Goal: Find specific page/section: Find specific page/section

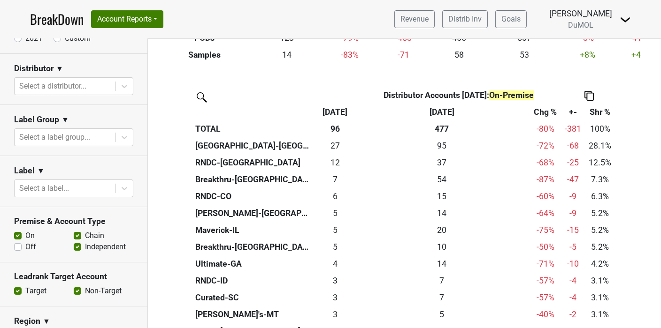
scroll to position [52, 0]
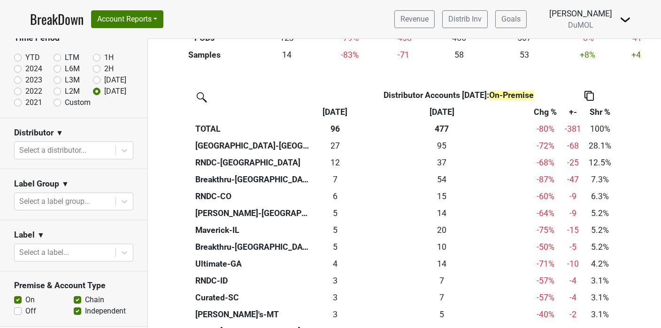
click at [104, 80] on label "Jul '25" at bounding box center [115, 80] width 22 height 11
click at [93, 80] on input "[DATE]" at bounding box center [112, 79] width 38 height 9
radio input "true"
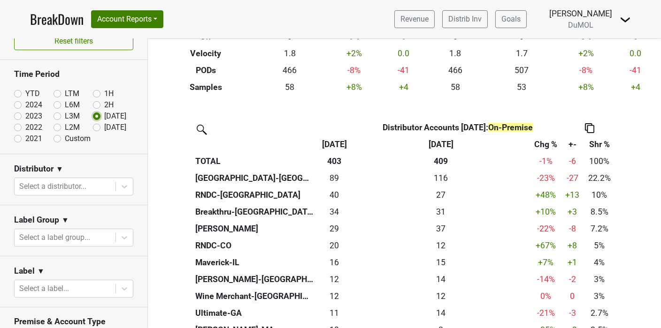
scroll to position [0, 0]
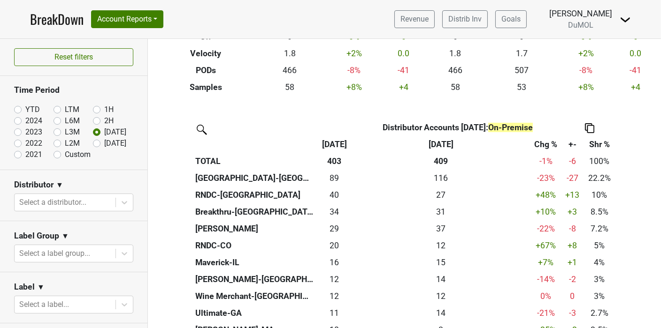
click at [104, 144] on label "[DATE]" at bounding box center [115, 143] width 22 height 11
click at [93, 144] on input "[DATE]" at bounding box center [112, 142] width 38 height 9
radio input "true"
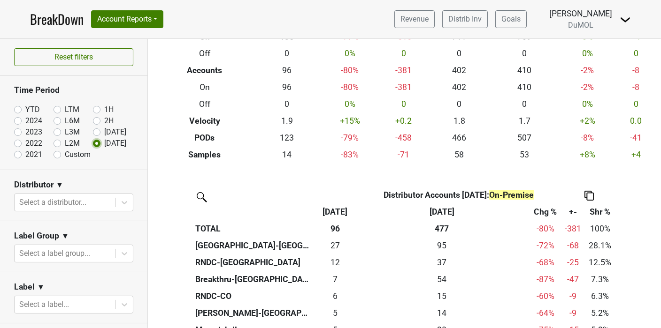
scroll to position [52, 0]
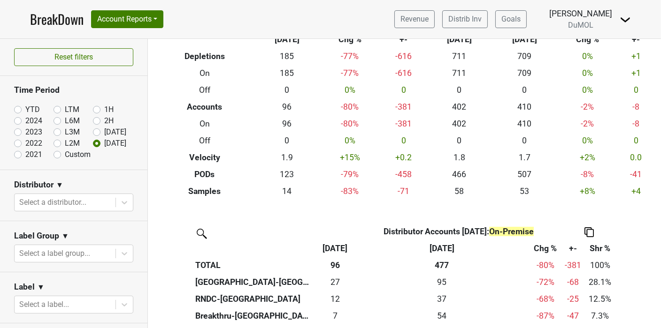
click at [49, 21] on link "BreakDown" at bounding box center [56, 19] width 53 height 20
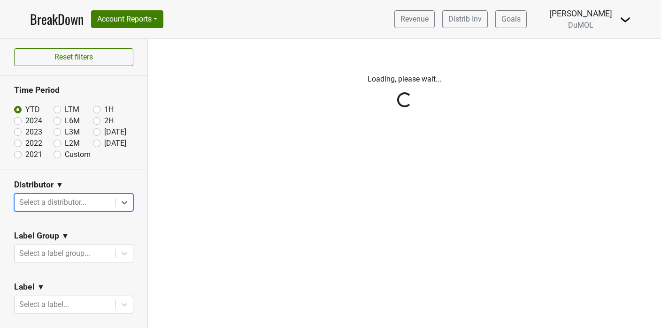
click at [112, 197] on div "Reset filters Time Period YTD LTM 1H 2024 L6M 2H 2023 L3M Jul '25 2022 L2M Aug …" at bounding box center [74, 183] width 148 height 289
click at [115, 205] on div "Reset filters Time Period YTD LTM 1H 2024 L6M 2H 2023 L3M Jul '25 2022 L2M Aug …" at bounding box center [74, 183] width 148 height 289
click at [114, 204] on div "Reset filters Time Period YTD LTM 1H 2024 L6M 2H 2023 L3M Jul '25 2022 L2M Aug …" at bounding box center [74, 183] width 148 height 289
click at [63, 205] on div "Reset filters Time Period YTD LTM 1H 2024 L6M 2H 2023 L3M Jul '25 2022 L2M Aug …" at bounding box center [74, 183] width 148 height 289
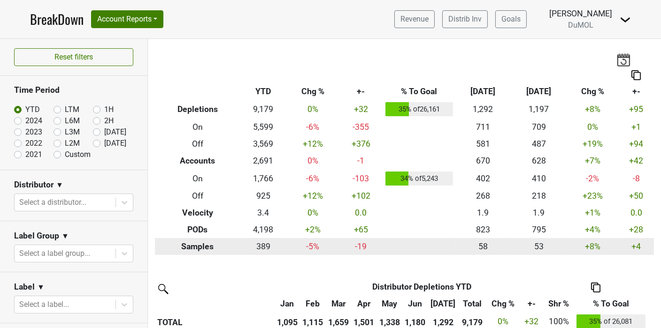
click at [455, 249] on td "58" at bounding box center [483, 246] width 56 height 17
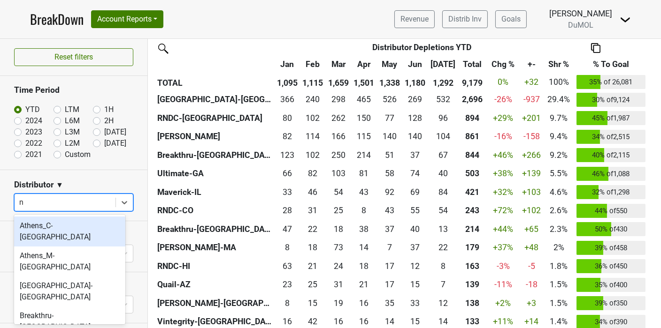
type input "nm"
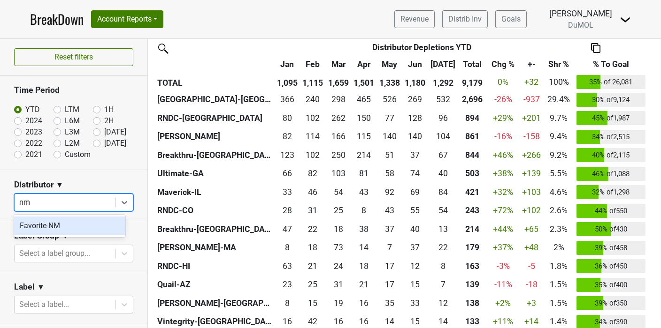
click at [54, 233] on div "Favorite-NM" at bounding box center [69, 226] width 111 height 19
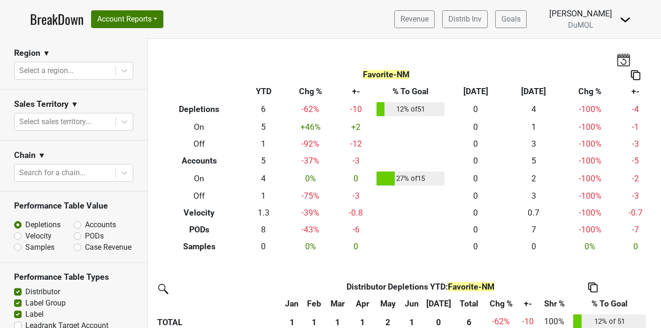
scroll to position [384, 0]
click at [118, 149] on section "Chain ▼ Search for a chain..." at bounding box center [73, 166] width 147 height 51
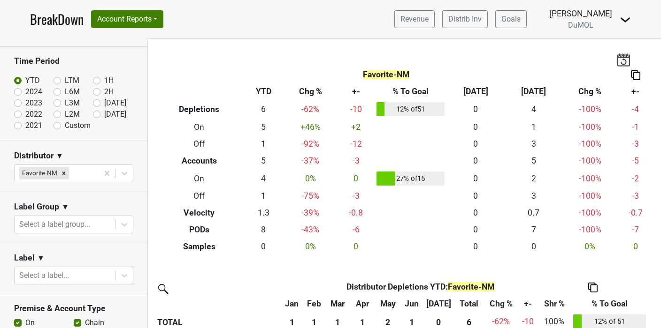
scroll to position [0, 0]
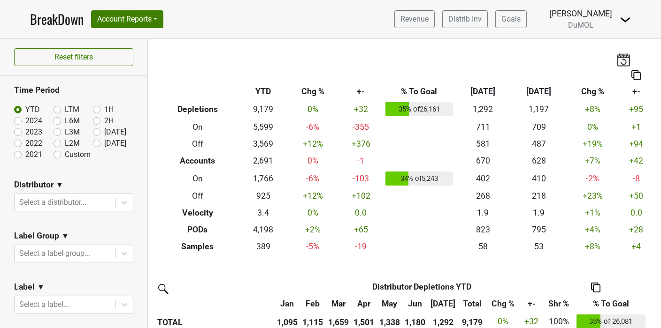
scroll to position [156, 0]
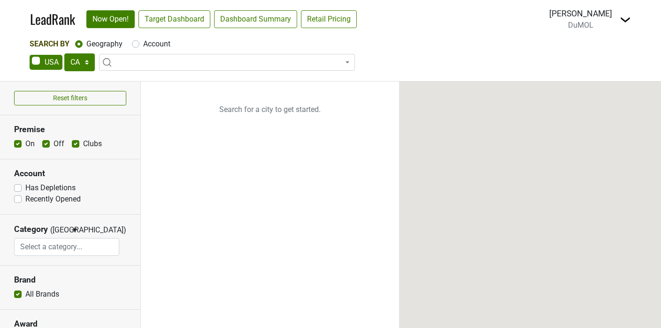
select select "CA"
select select
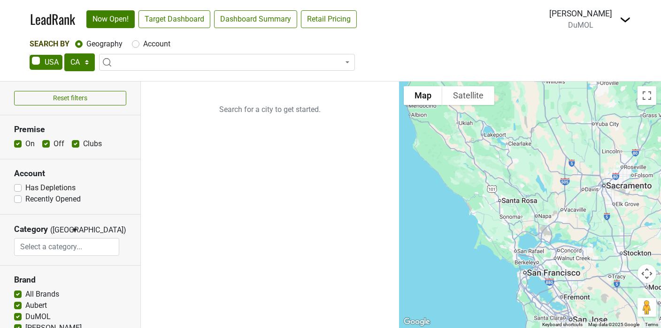
click at [103, 193] on section "Account Has Depletions Recently Opened" at bounding box center [70, 187] width 140 height 55
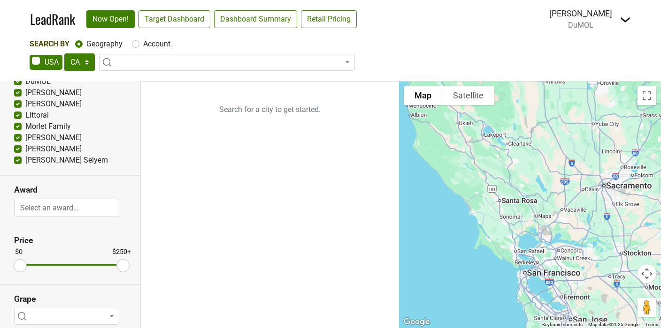
scroll to position [241, 0]
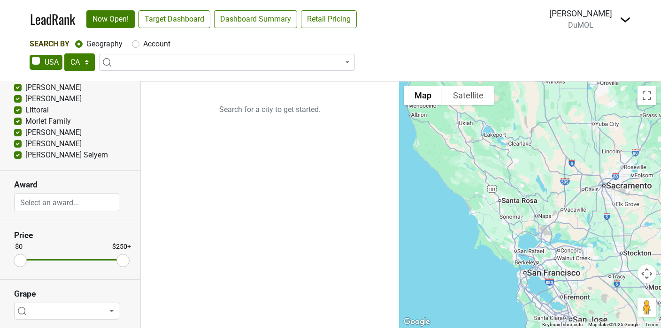
click at [78, 204] on input "search" at bounding box center [67, 203] width 105 height 18
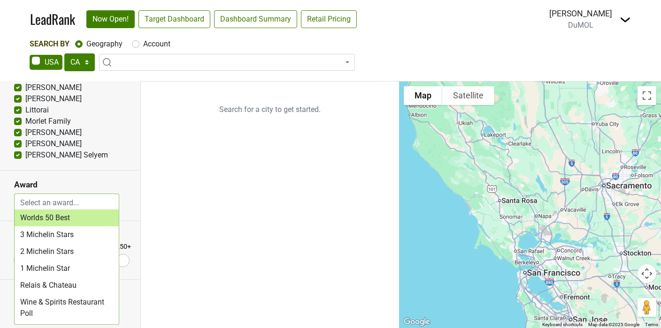
select select "Relais & Chateau"
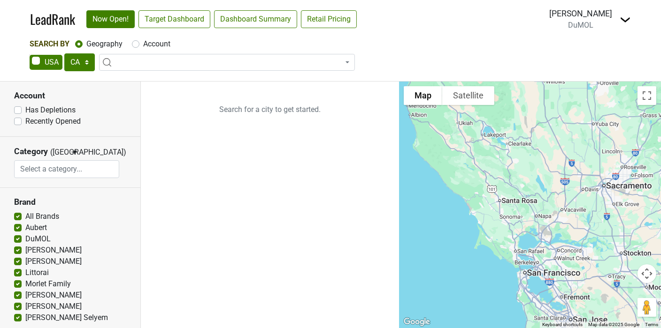
scroll to position [94, 0]
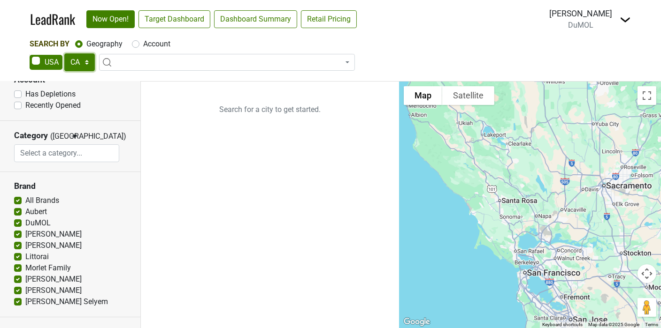
click at [82, 62] on select "AK AL AR AZ CA CO CT DC DE FL GA HI IA ID IL IN KS KY LA MA MD ME MI MN MO MS M…" at bounding box center [79, 62] width 30 height 18
select select "NM"
click at [64, 53] on select "AK AL AR AZ CA CO CT DC DE FL GA HI IA ID IL IN KS KY LA MA MD ME MI MN MO MS M…" at bounding box center [79, 62] width 30 height 18
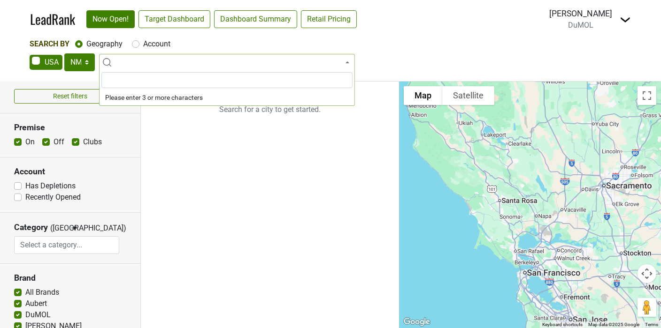
scroll to position [0, 0]
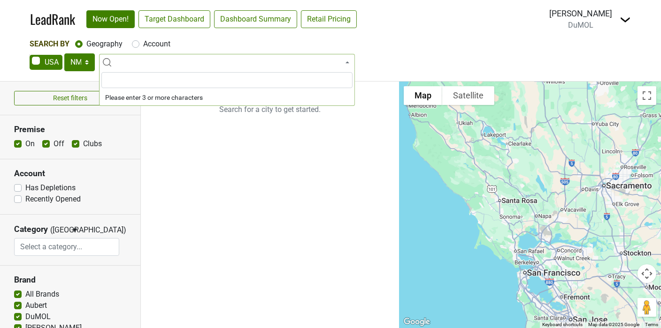
click at [423, 35] on nav "LeadRank Now Open! Target Dashboard Dashboard Summary Retail Pricing Loading...…" at bounding box center [331, 19] width 616 height 38
click at [109, 205] on section "Account Has Depletions Recently Opened" at bounding box center [70, 187] width 140 height 55
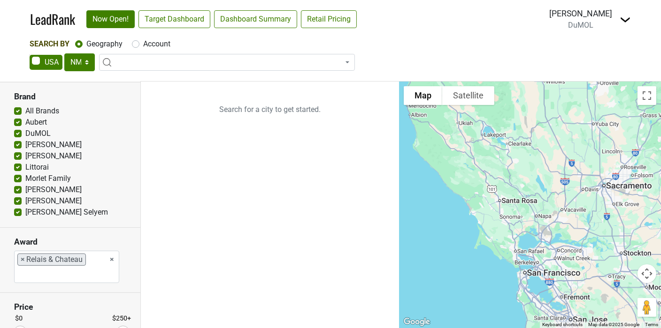
scroll to position [183, 0]
click at [149, 65] on span at bounding box center [227, 62] width 256 height 17
type input "new"
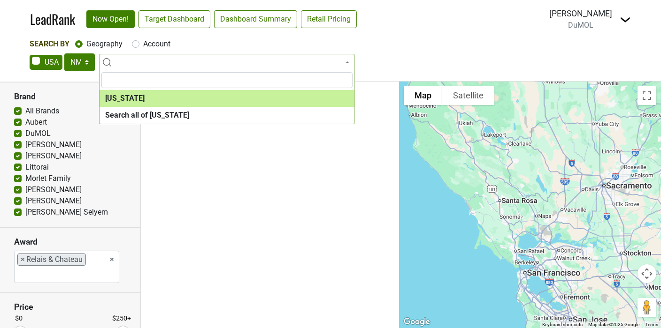
select select "ALL_NM"
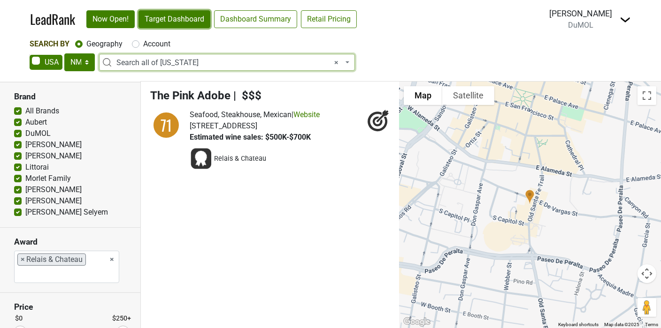
click at [182, 25] on link "Target Dashboard" at bounding box center [174, 19] width 72 height 18
